Goal: Check status: Check status

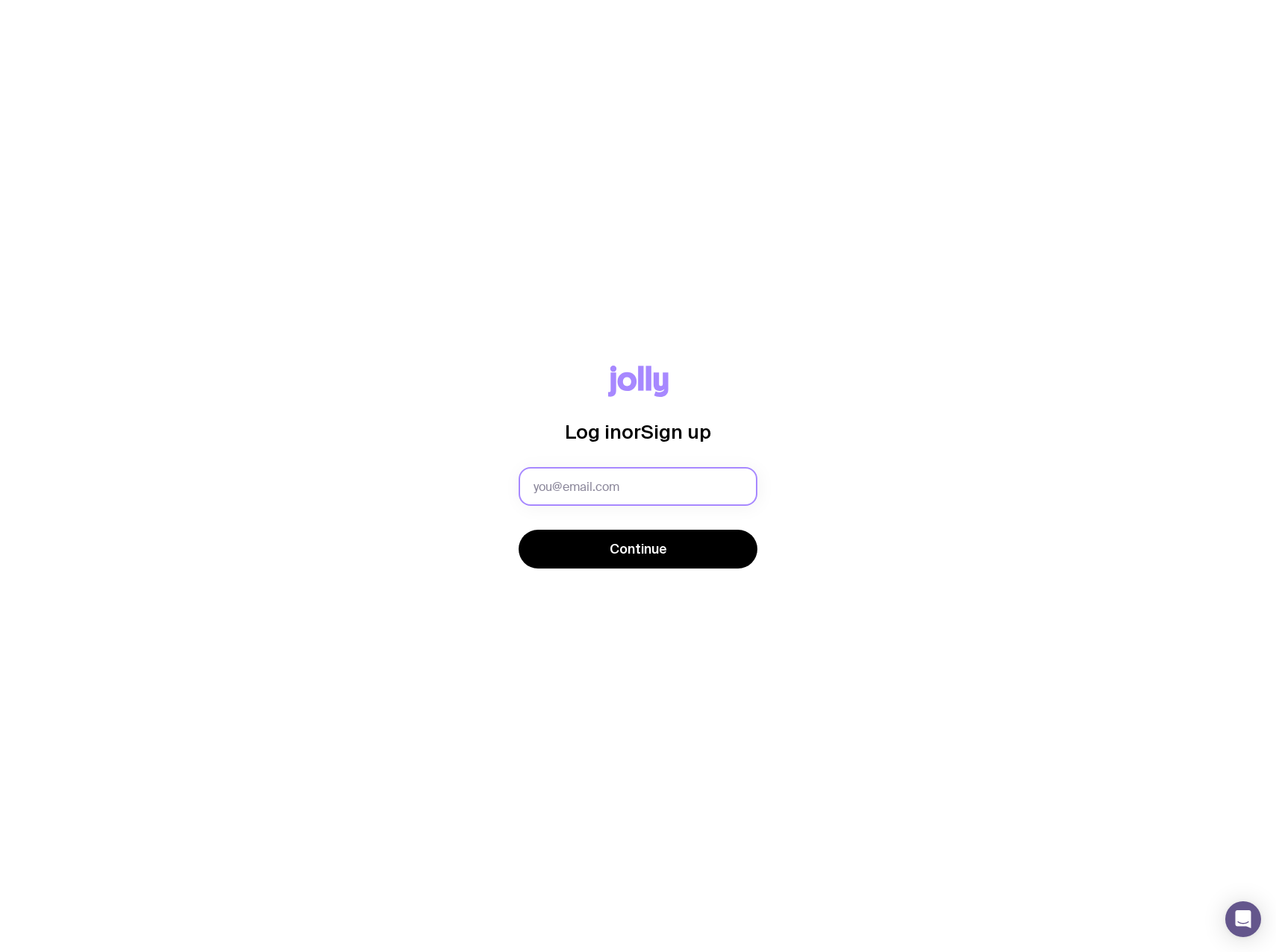
click at [583, 487] on input "text" at bounding box center [638, 486] width 239 height 39
type input "evelyn.nguyen@ingenico.com"
click at [518, 530] on button "Continue" at bounding box center [638, 549] width 239 height 39
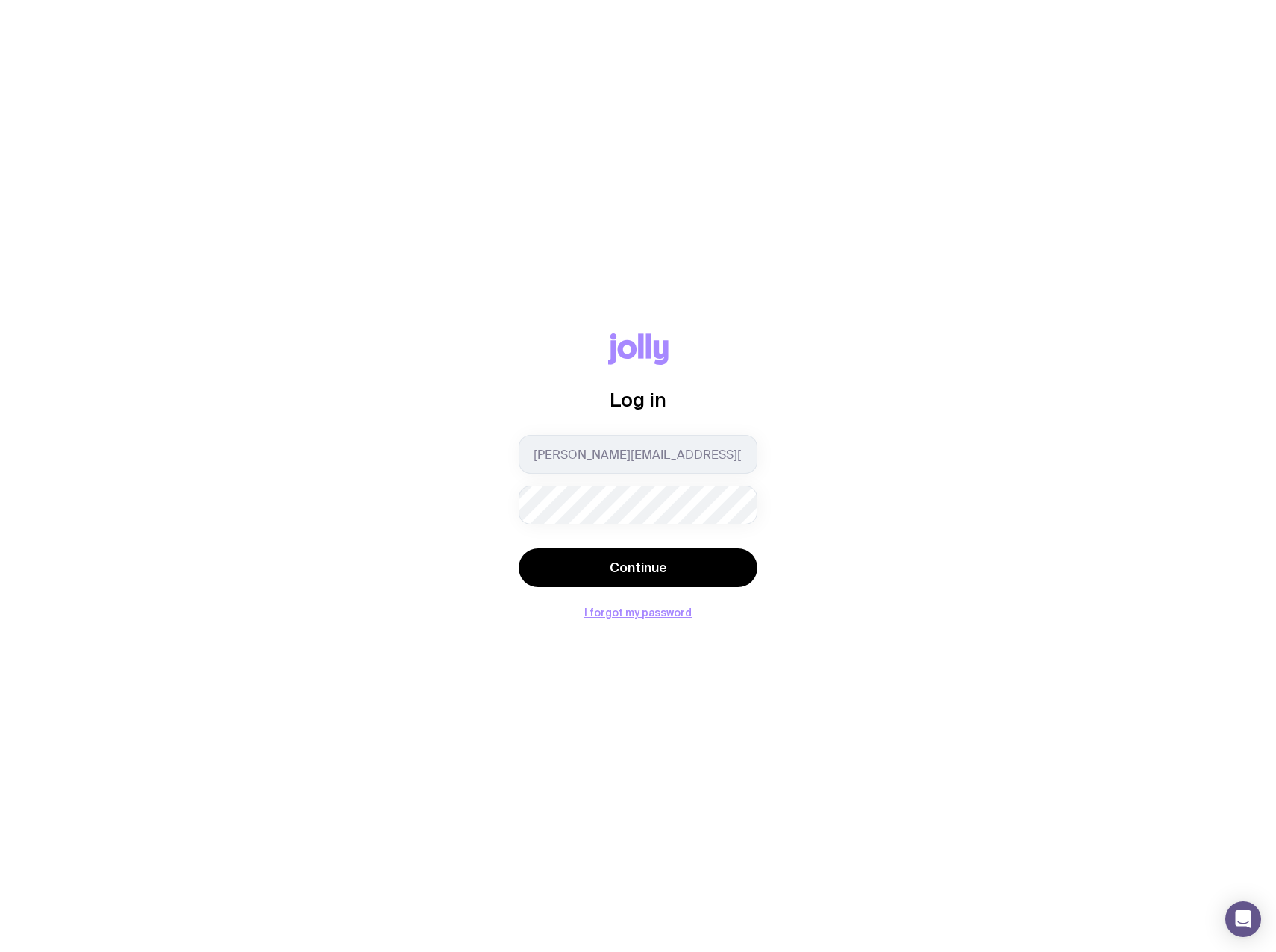
click at [518, 549] on button "Continue" at bounding box center [638, 568] width 239 height 39
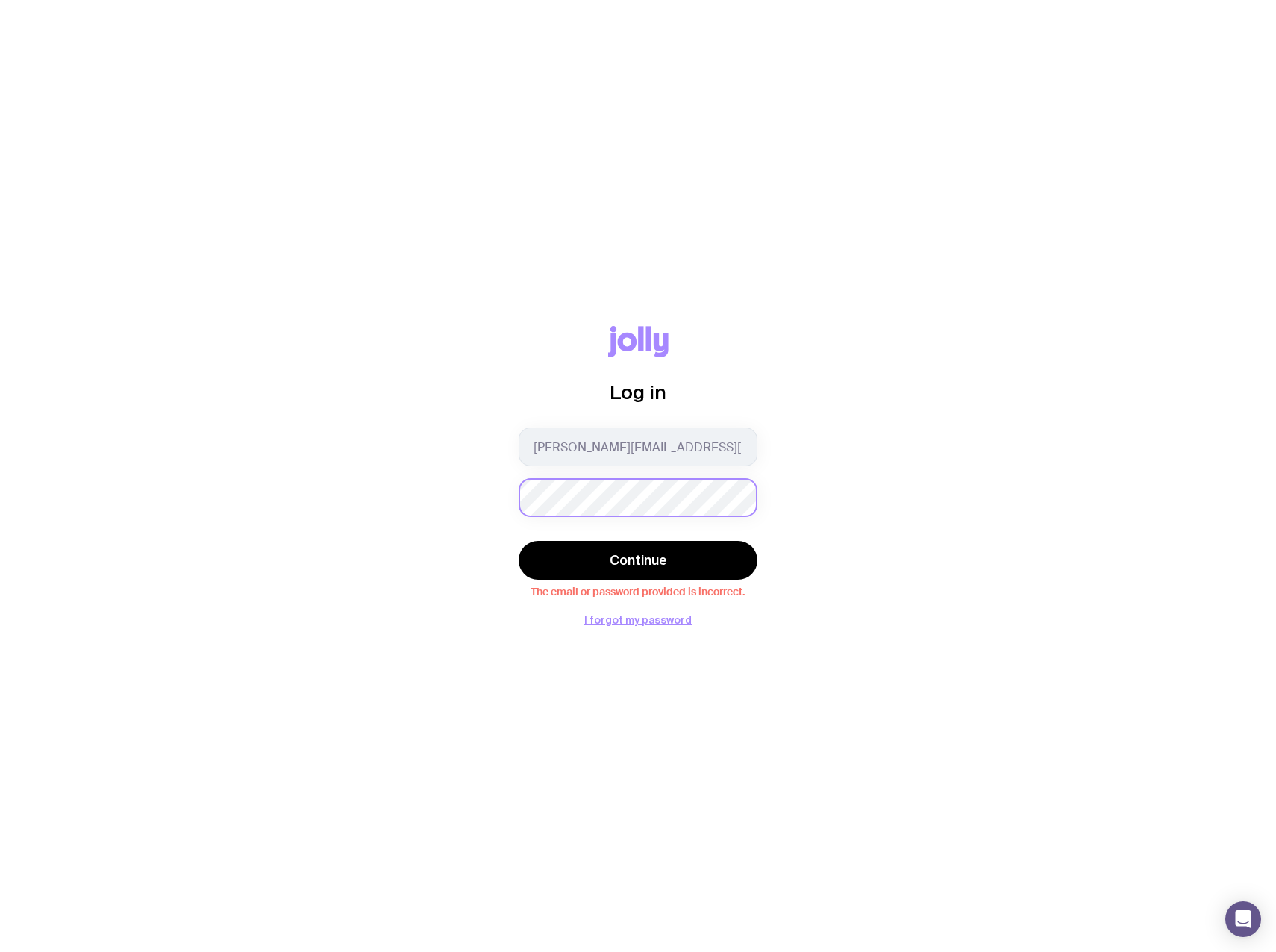
click at [518, 541] on button "Continue" at bounding box center [638, 560] width 239 height 39
click at [618, 631] on div "Log in evelyn.nguyen@ingenico.com Continue The email or password provided is in…" at bounding box center [638, 476] width 1276 height 952
click at [618, 618] on button "I forgot my password" at bounding box center [638, 621] width 107 height 12
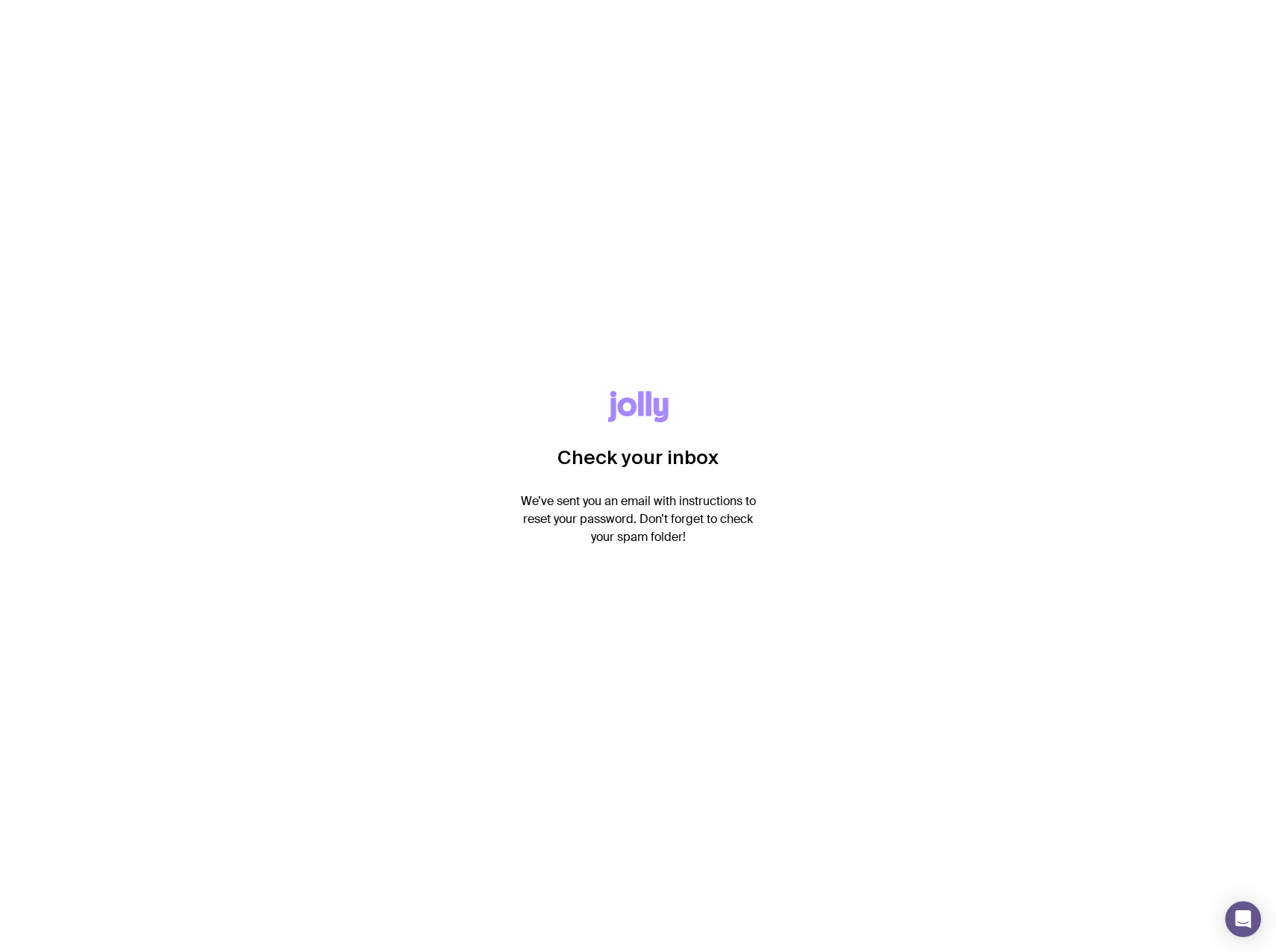
click at [652, 524] on p "We’ve sent you an email with instructions to reset your password. Don’t forget …" at bounding box center [638, 519] width 239 height 54
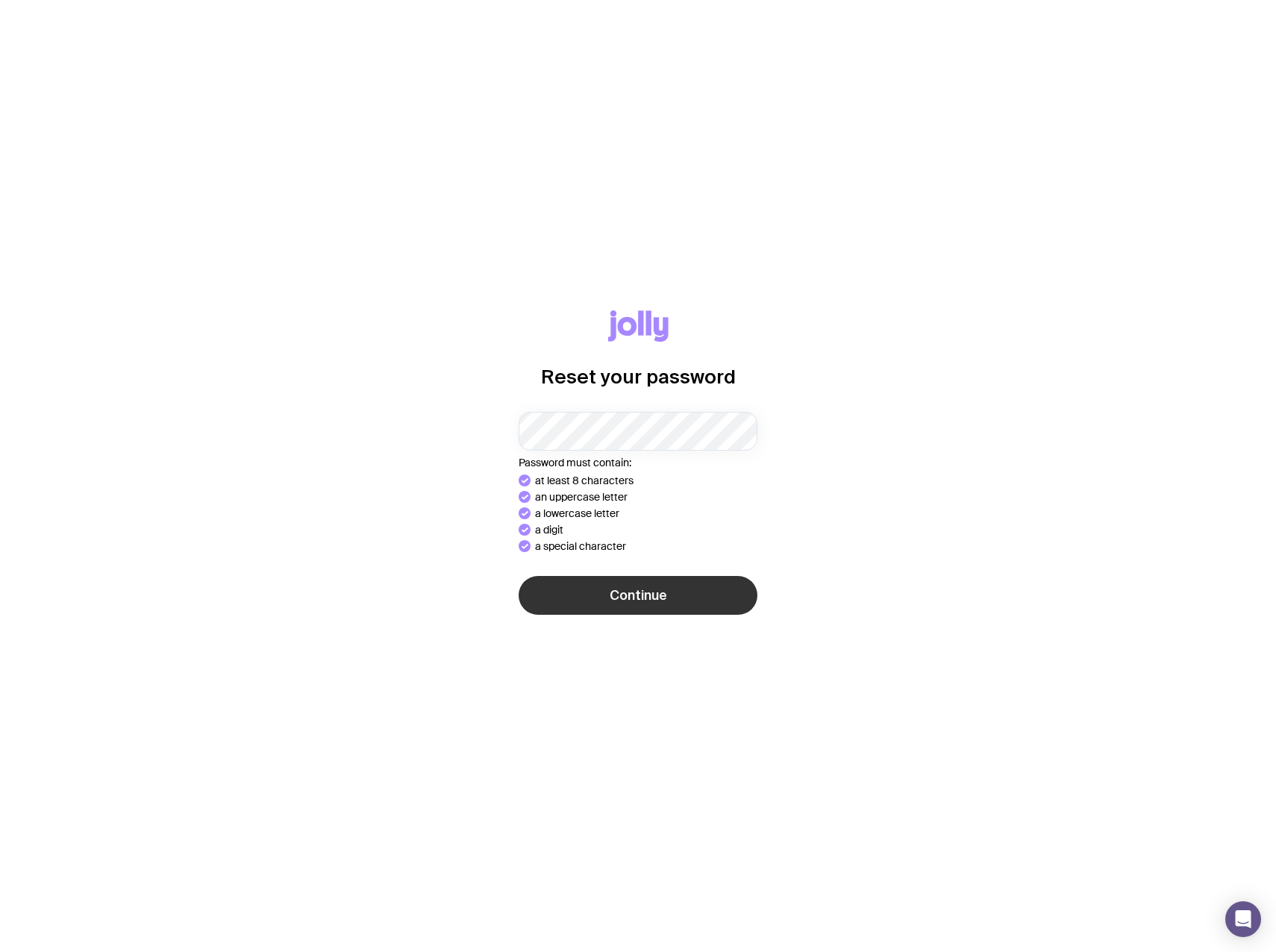
click at [667, 589] on button "Continue" at bounding box center [638, 595] width 239 height 39
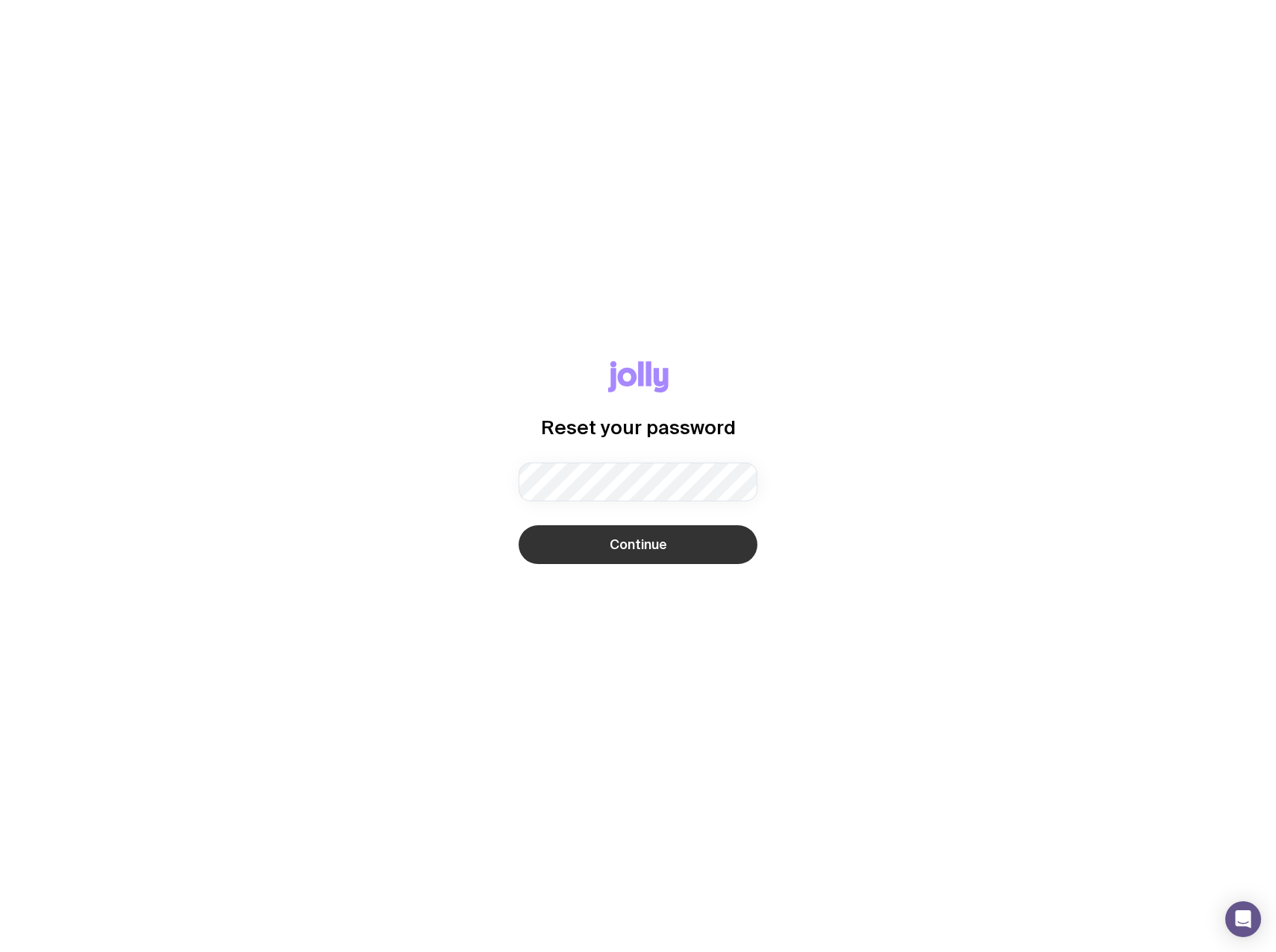
click at [673, 555] on button "Continue" at bounding box center [638, 544] width 239 height 39
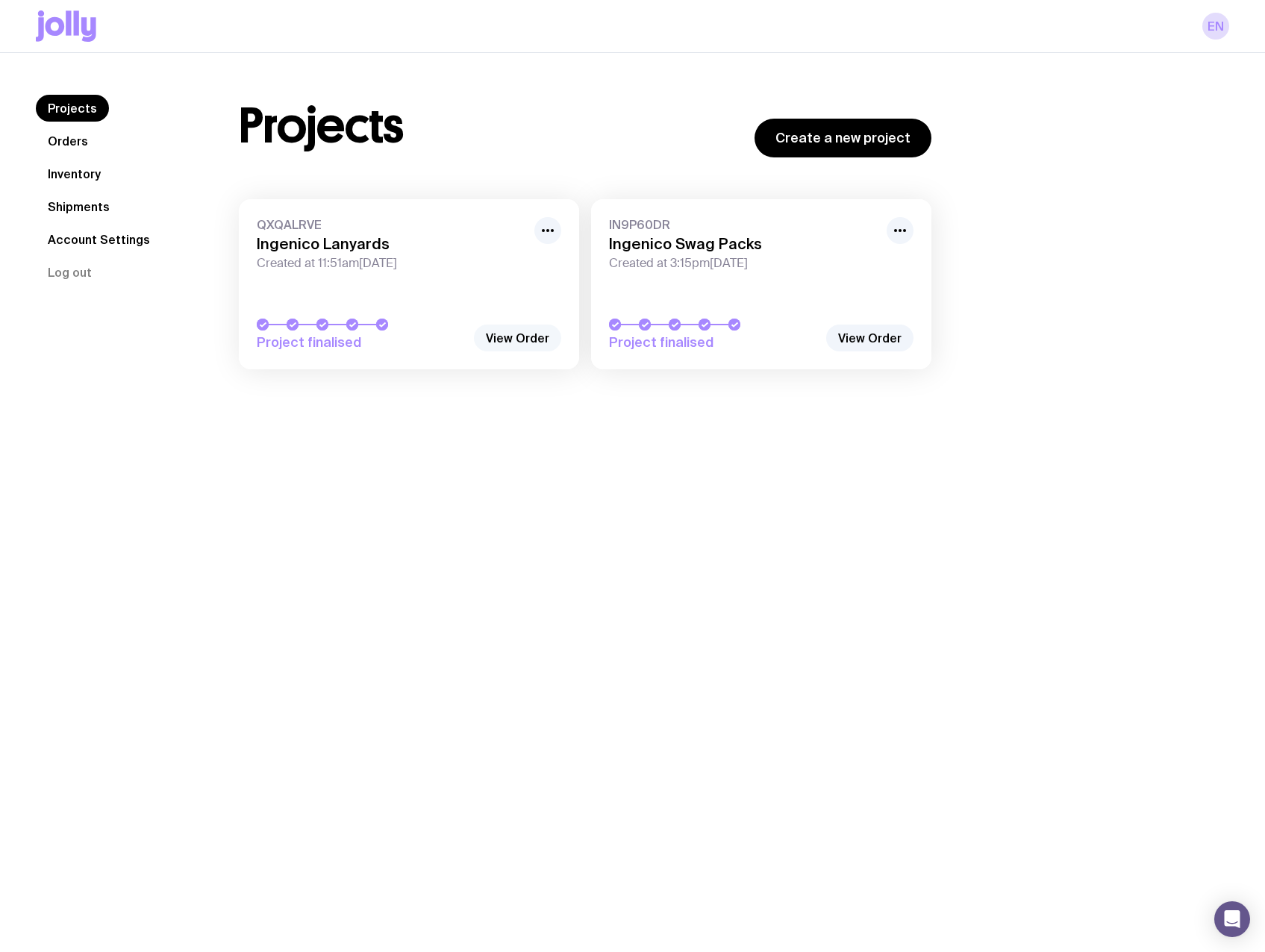
click at [500, 333] on link "View Order" at bounding box center [517, 338] width 87 height 26
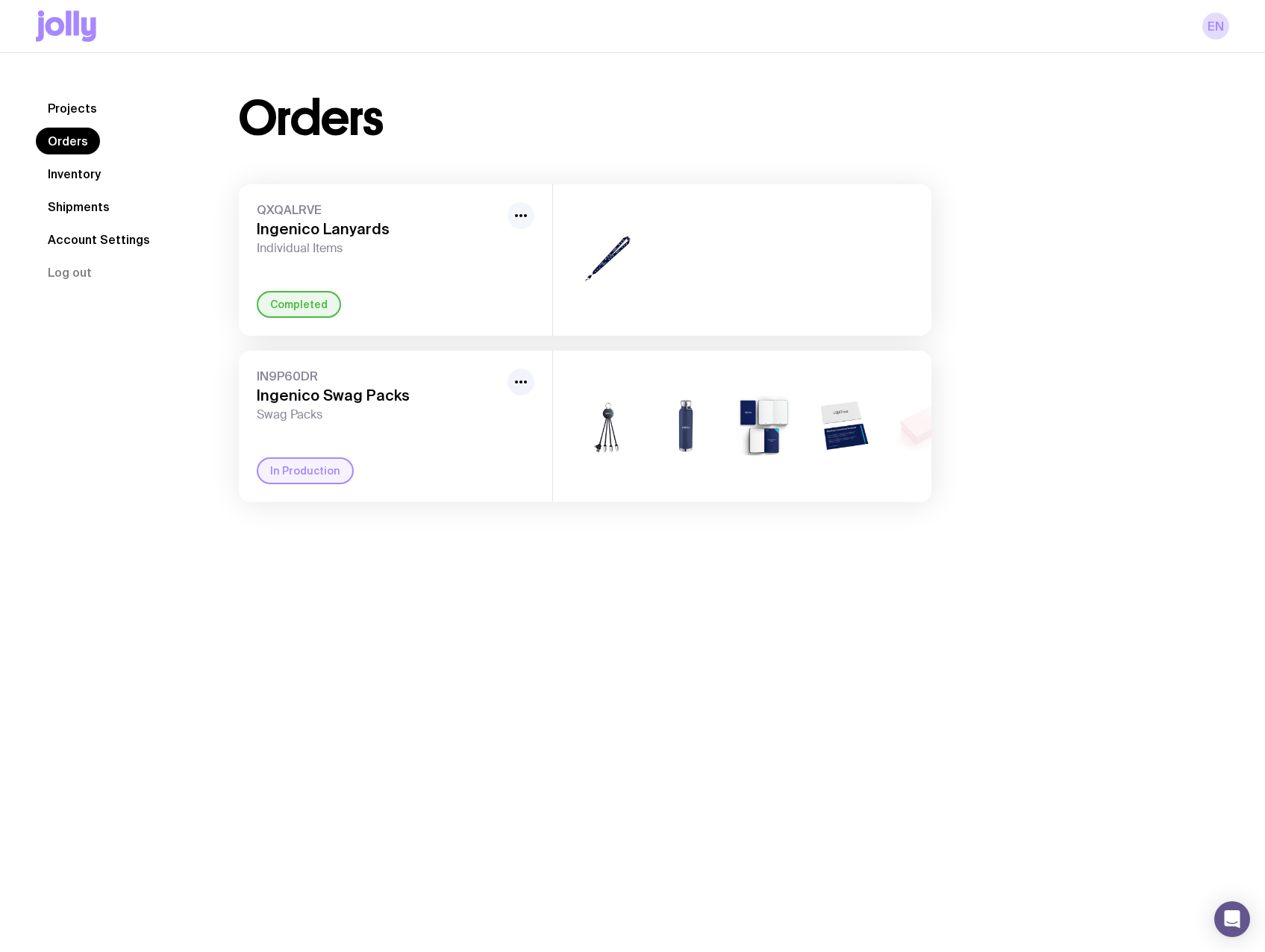
click at [515, 218] on icon "button" at bounding box center [521, 216] width 18 height 18
click at [322, 244] on span "Individual Items" at bounding box center [379, 248] width 245 height 15
drag, startPoint x: 324, startPoint y: 223, endPoint x: 335, endPoint y: 223, distance: 11.0
click at [326, 223] on h3 "Ingenico Lanyards" at bounding box center [379, 229] width 245 height 18
click at [613, 257] on img at bounding box center [606, 260] width 72 height 86
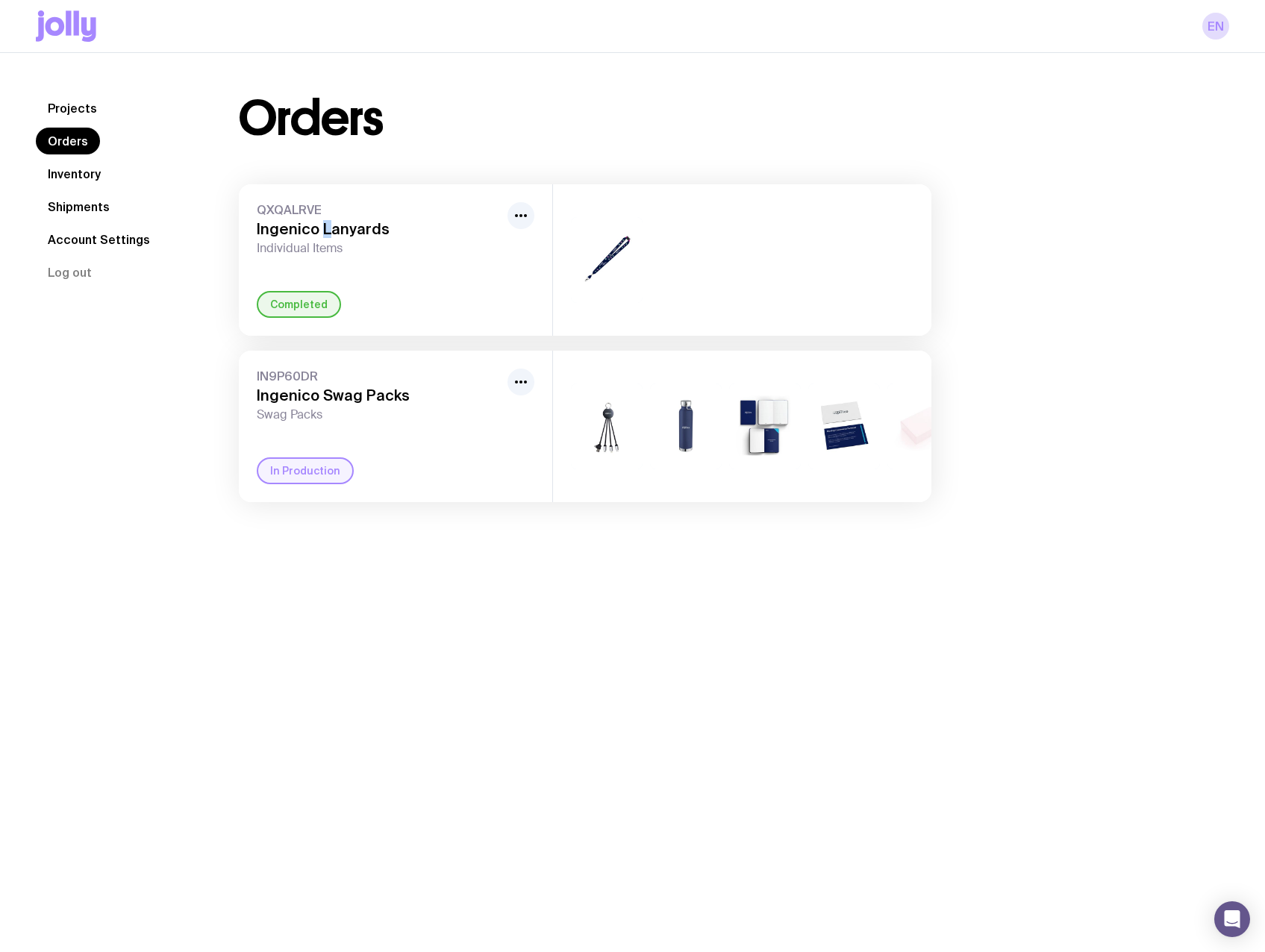
drag, startPoint x: 51, startPoint y: 129, endPoint x: 53, endPoint y: 119, distance: 10.2
click at [51, 127] on nav "Projects Orders Inventory Shipments Account Settings Log out" at bounding box center [119, 190] width 167 height 191
click at [58, 108] on link "Projects" at bounding box center [72, 107] width 73 height 26
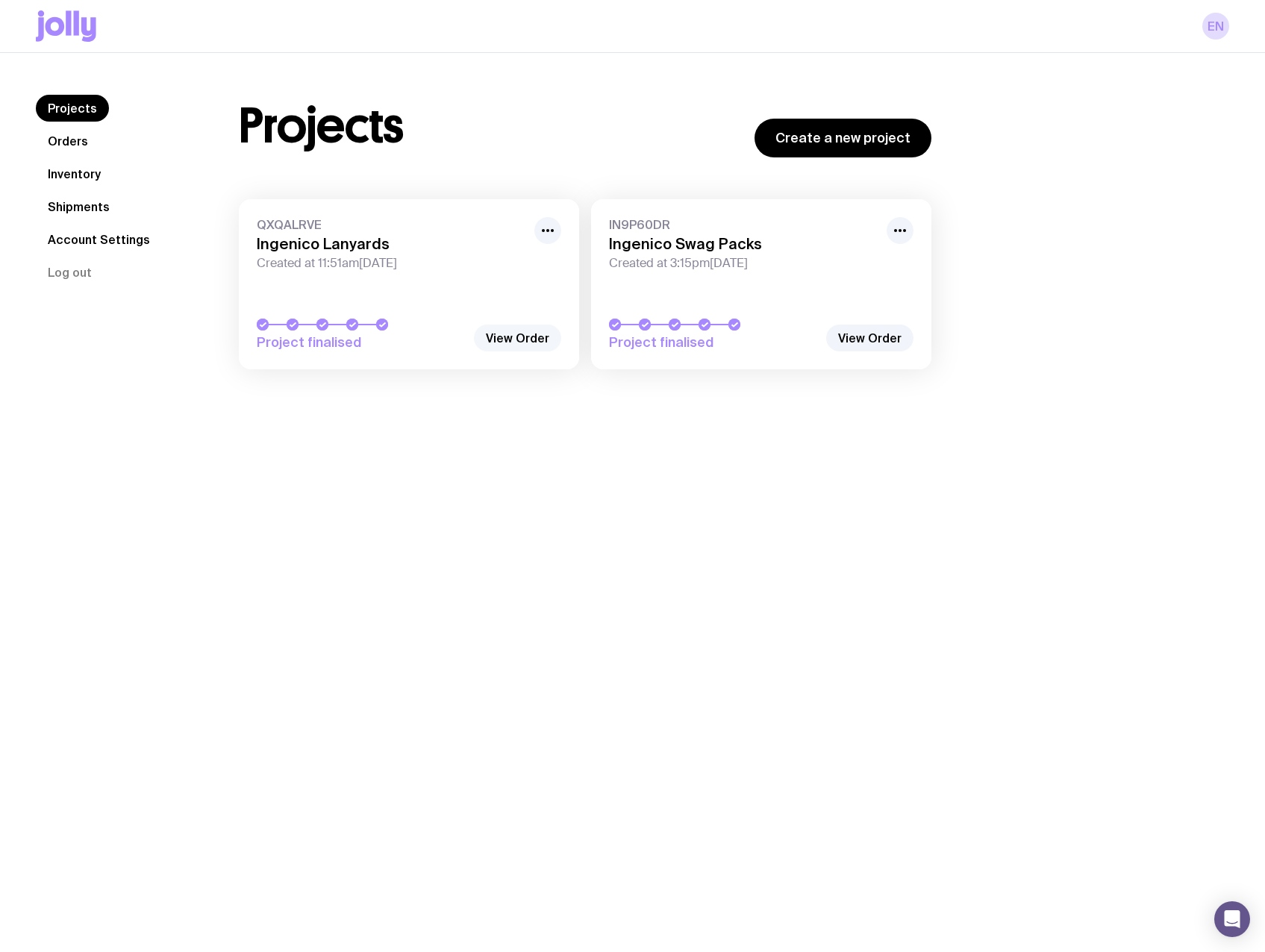
click at [537, 338] on link "View Order" at bounding box center [517, 338] width 87 height 26
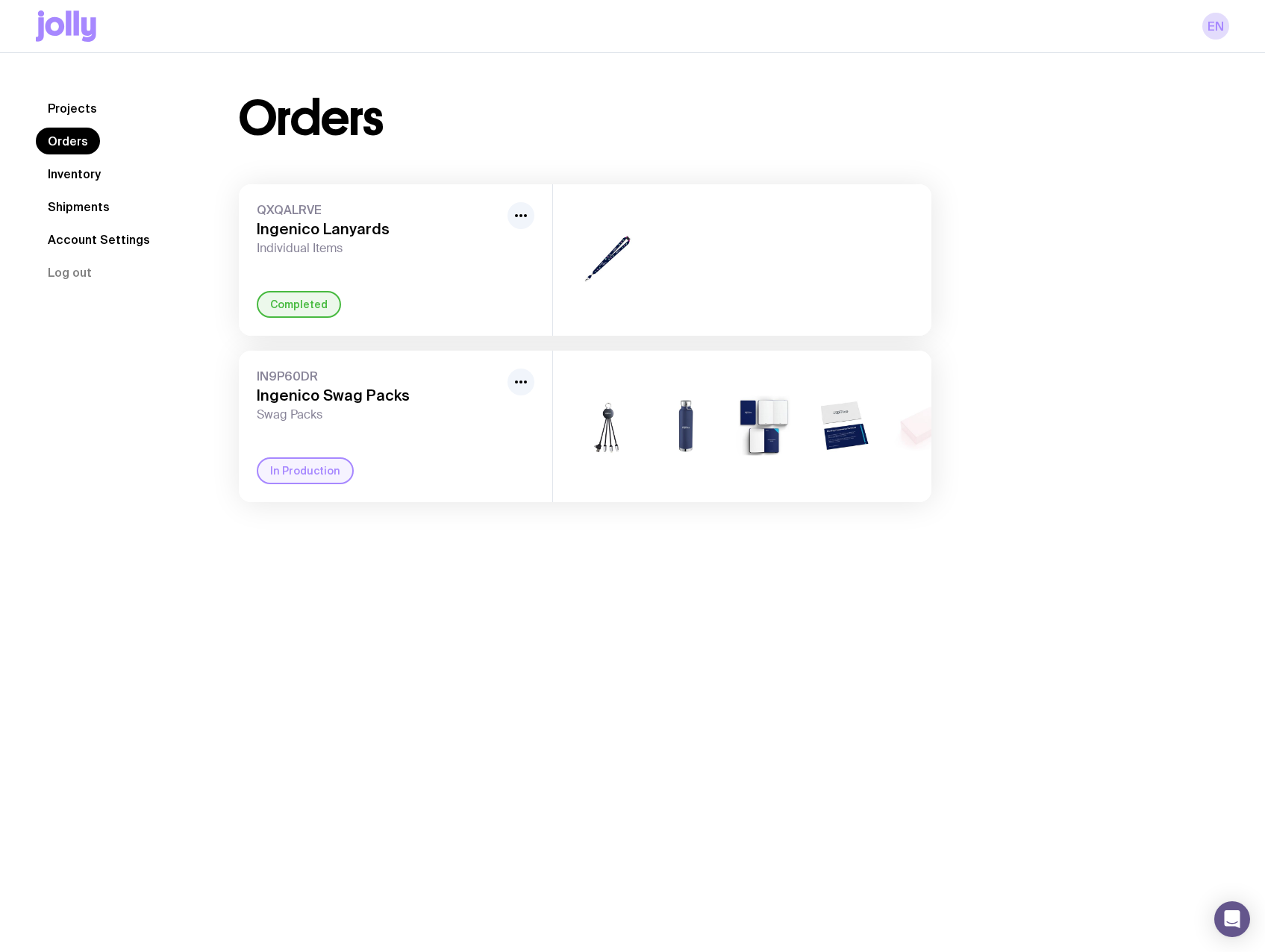
click at [79, 112] on link "Projects" at bounding box center [72, 107] width 73 height 26
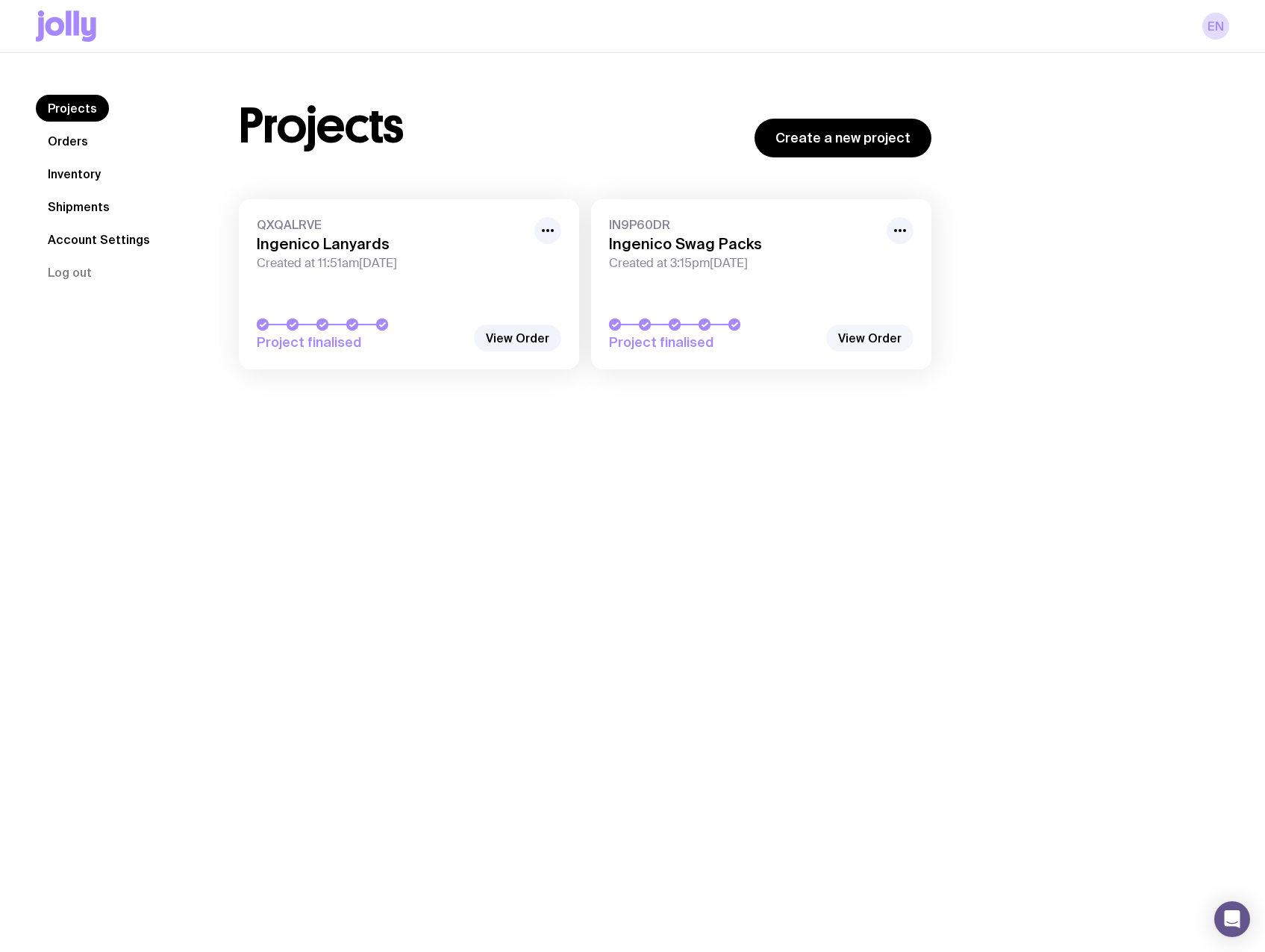
click at [858, 347] on link "View Order" at bounding box center [870, 338] width 87 height 26
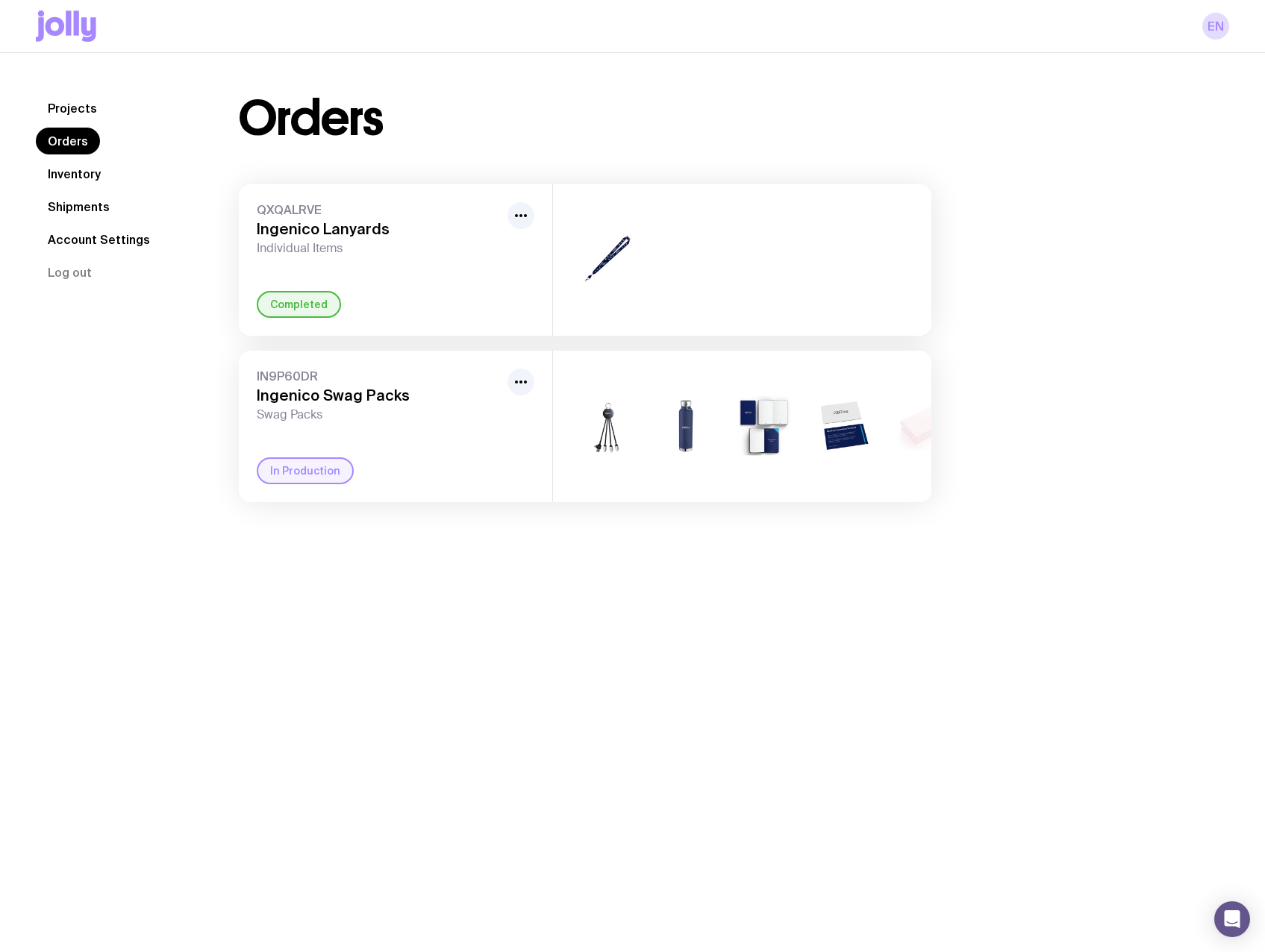
click at [301, 471] on div "In Production" at bounding box center [305, 470] width 97 height 26
click at [519, 215] on icon "button" at bounding box center [521, 216] width 18 height 18
click at [328, 234] on h3 "Ingenico Lanyards" at bounding box center [379, 229] width 245 height 18
click at [285, 211] on span "QXQALRVE" at bounding box center [379, 210] width 245 height 15
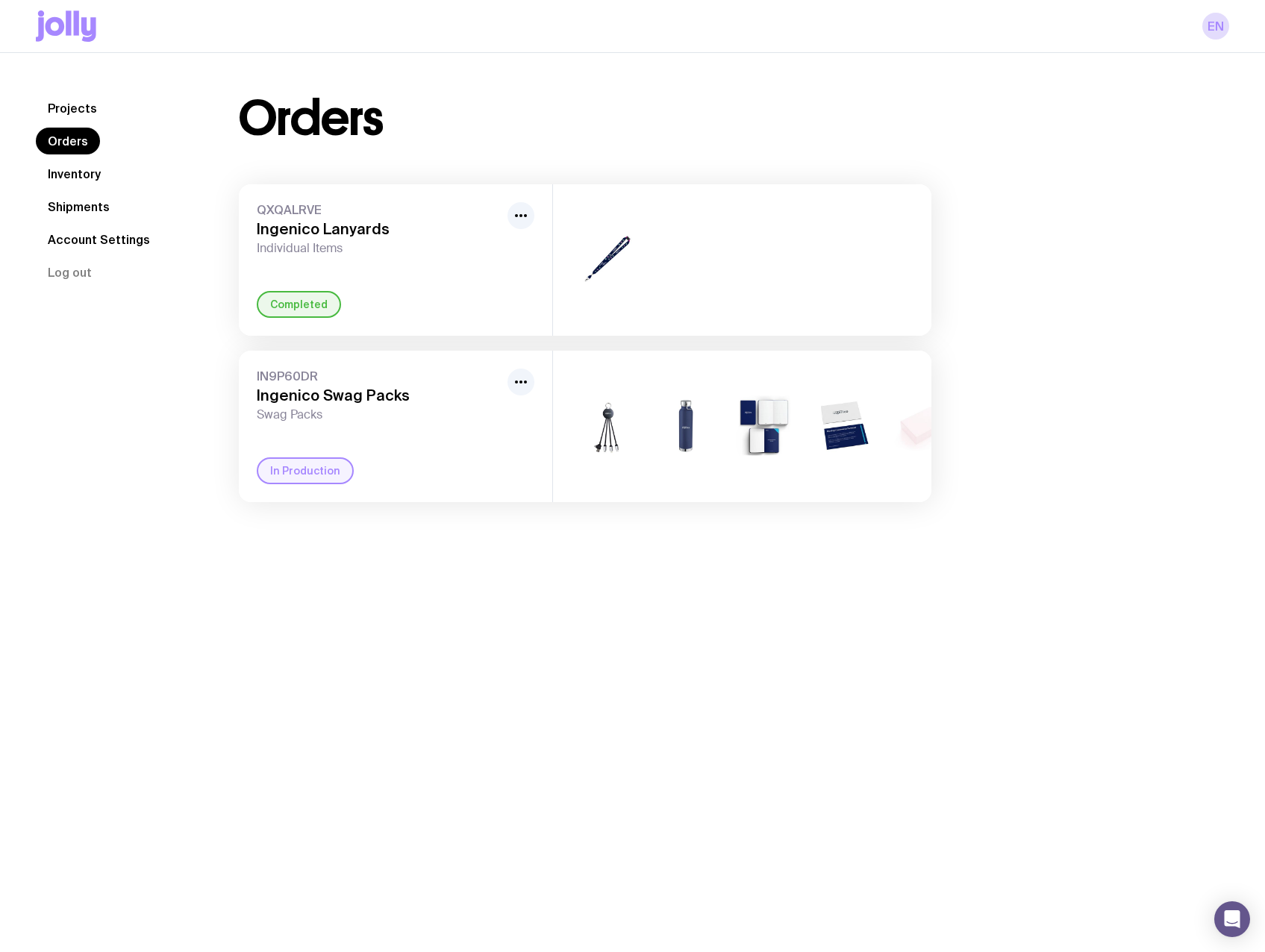
drag, startPoint x: 285, startPoint y: 211, endPoint x: 82, endPoint y: 202, distance: 203.2
click at [82, 202] on link "Shipments" at bounding box center [78, 206] width 86 height 26
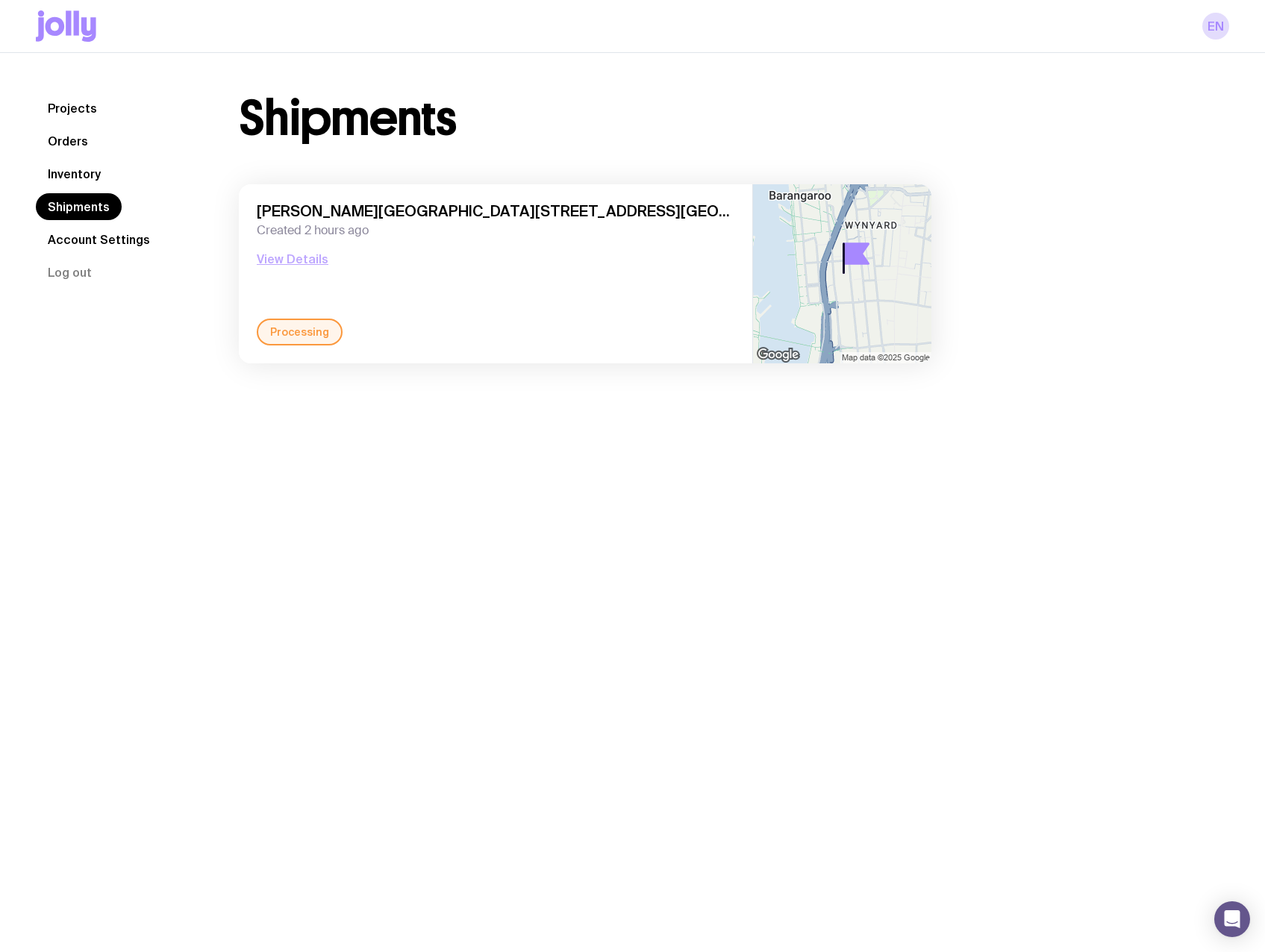
click at [292, 254] on button "View Details" at bounding box center [292, 259] width 72 height 18
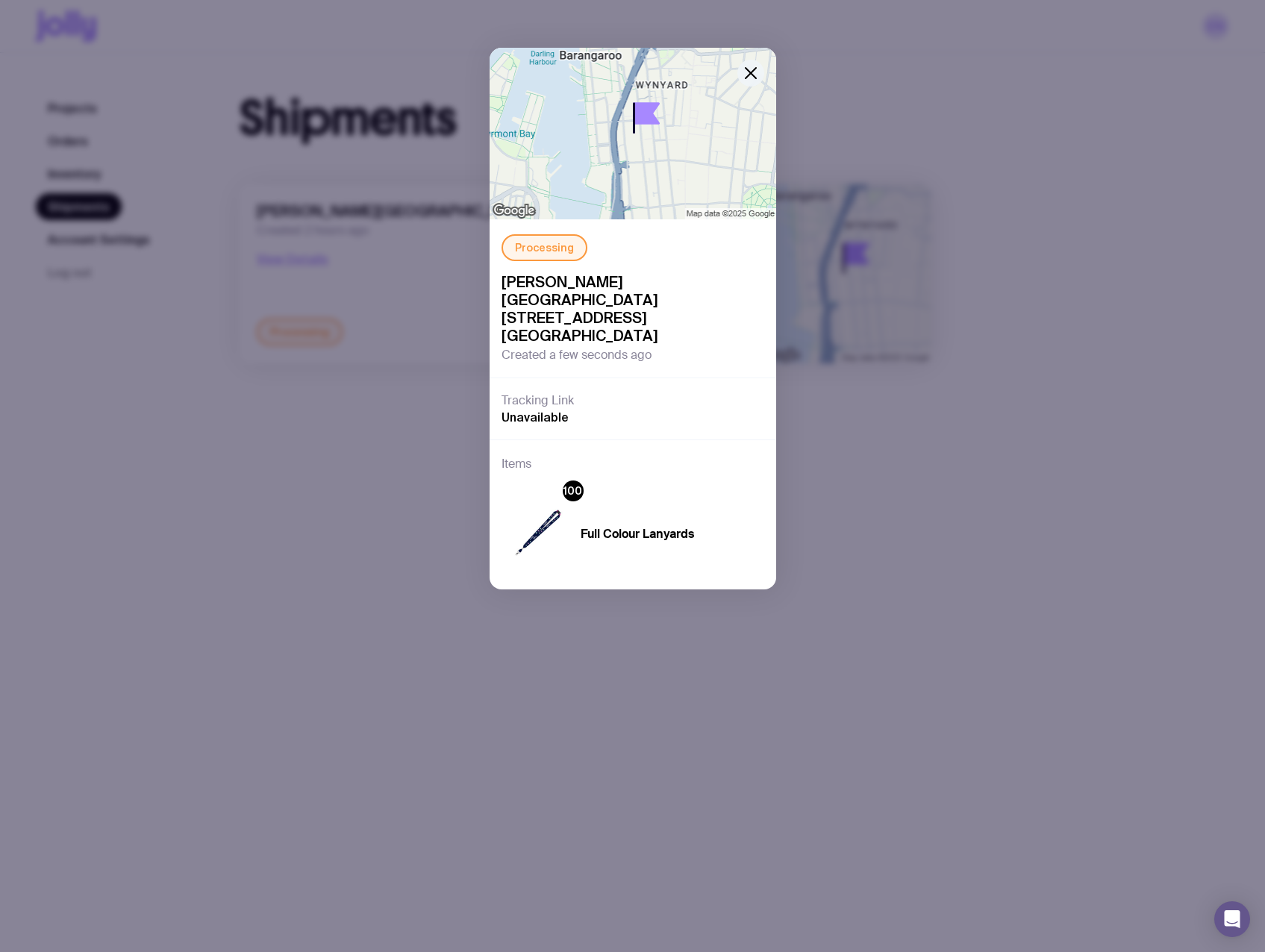
click at [746, 77] on icon "button" at bounding box center [751, 73] width 18 height 18
